Goal: Information Seeking & Learning: Learn about a topic

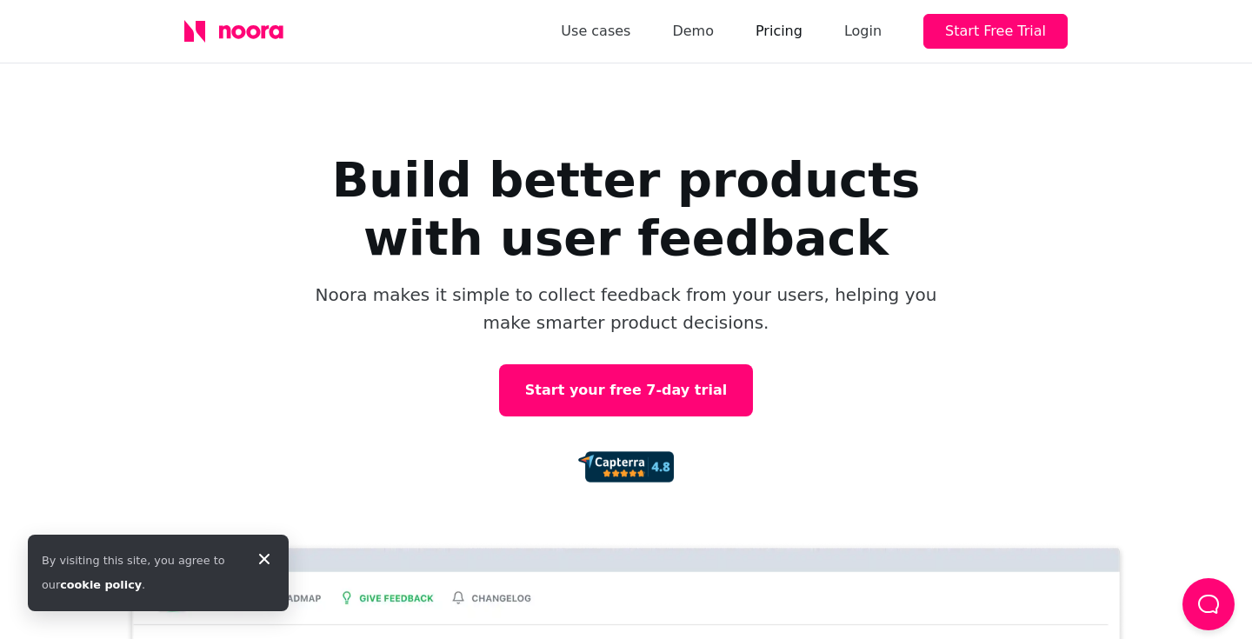
click at [789, 23] on link "Pricing" at bounding box center [779, 31] width 47 height 24
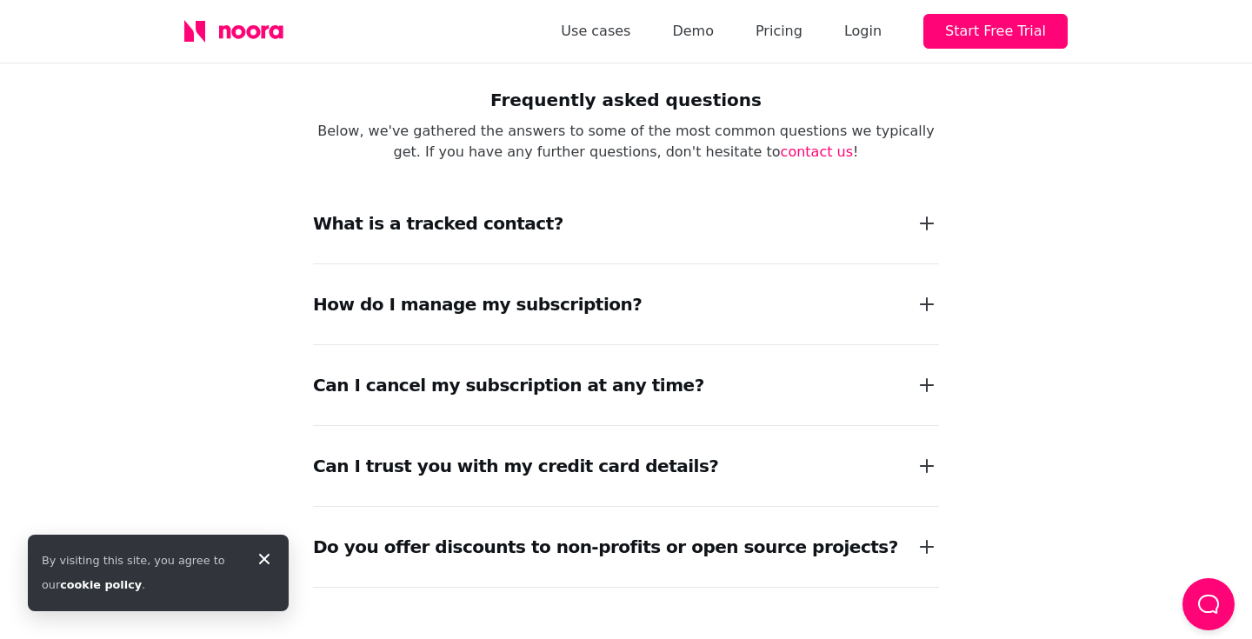
scroll to position [2392, 0]
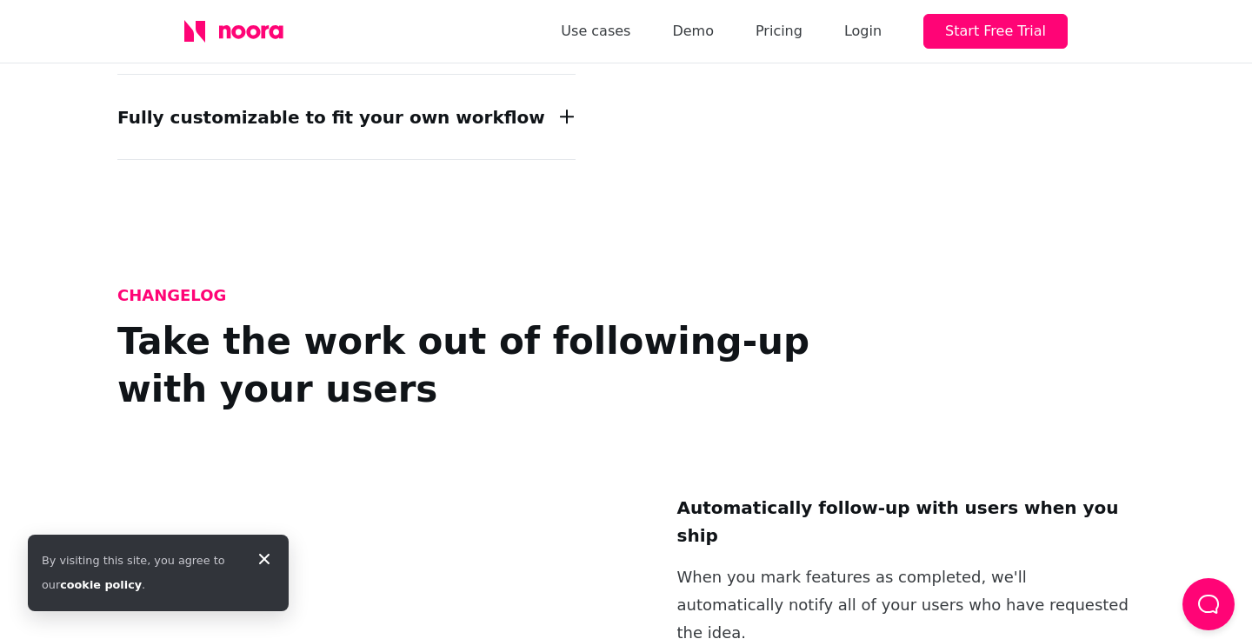
scroll to position [2491, 0]
